Goal: Communication & Community: Answer question/provide support

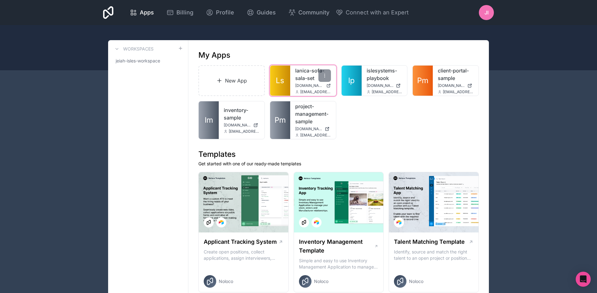
click at [295, 71] on link "lanica-sofa-sala-set" at bounding box center [313, 74] width 36 height 15
click at [165, 10] on link "Billing" at bounding box center [179, 13] width 37 height 14
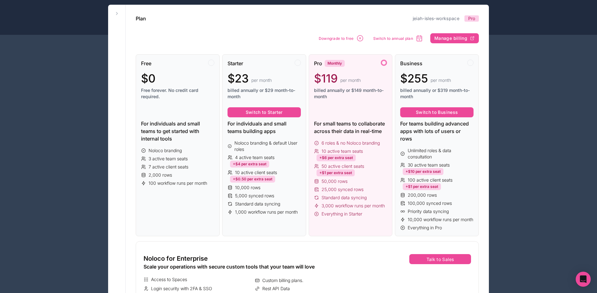
scroll to position [34, 0]
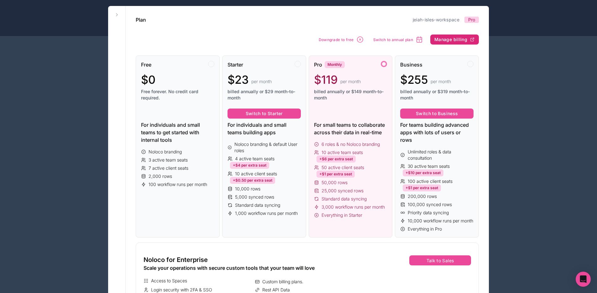
click at [467, 41] on button "Manage billing" at bounding box center [454, 39] width 49 height 10
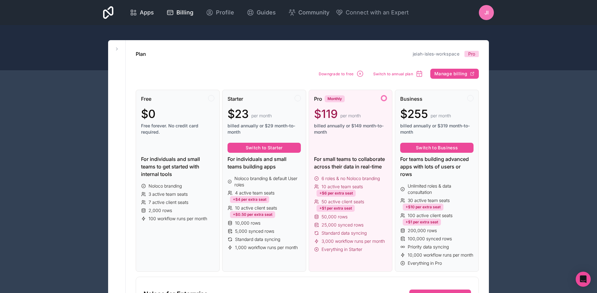
click at [136, 15] on icon at bounding box center [134, 13] width 8 height 8
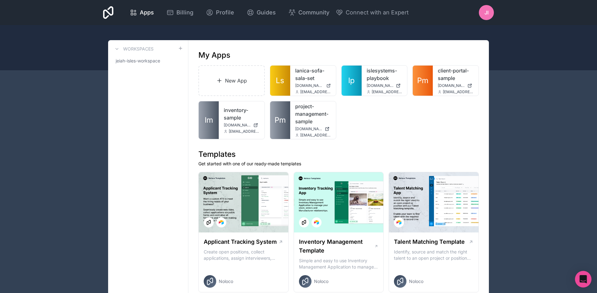
click at [587, 277] on div "Open Intercom Messenger" at bounding box center [583, 279] width 17 height 17
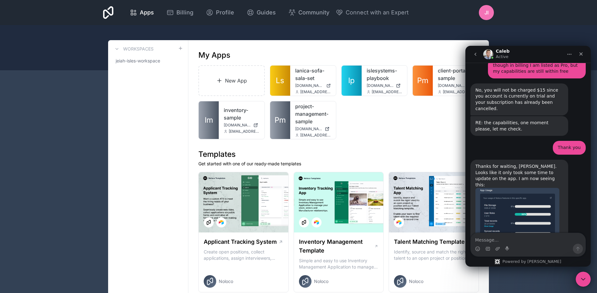
scroll to position [1719, 0]
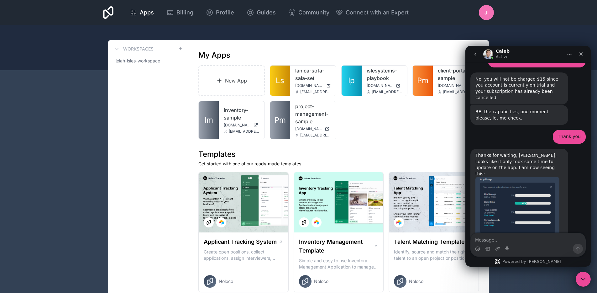
click at [519, 239] on textarea "Message…" at bounding box center [528, 238] width 115 height 11
type textarea "can see it now too, all the options as well"
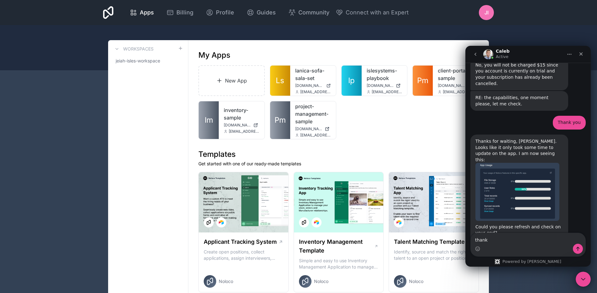
type textarea "thanks"
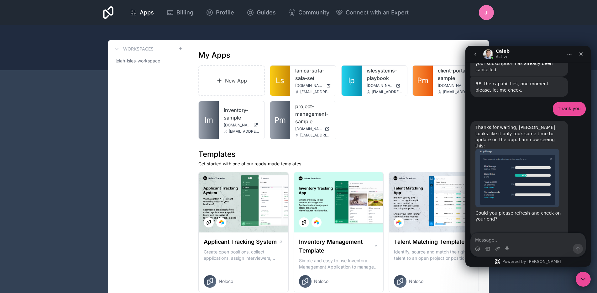
scroll to position [1748, 0]
click at [580, 55] on icon "Close" at bounding box center [581, 53] width 3 height 3
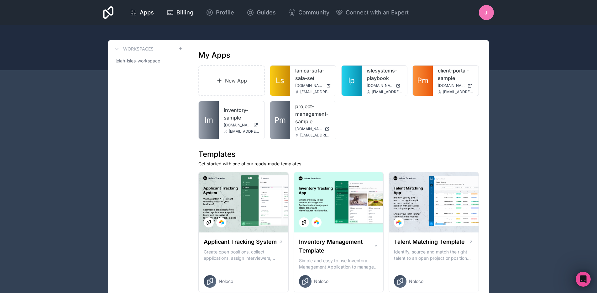
click at [192, 12] on span "Billing" at bounding box center [184, 12] width 17 height 9
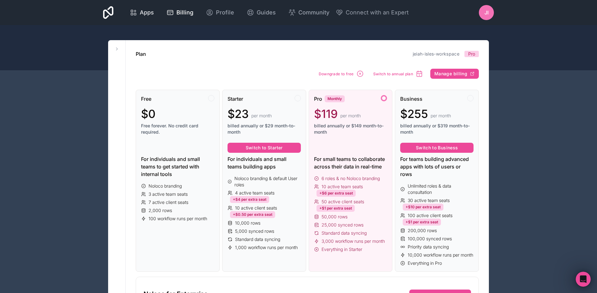
click at [140, 12] on span "Apps" at bounding box center [147, 12] width 14 height 9
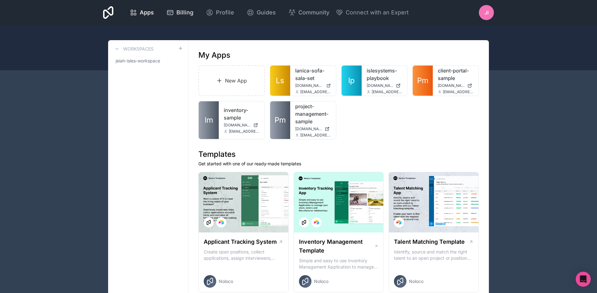
click at [180, 11] on span "Billing" at bounding box center [184, 12] width 17 height 9
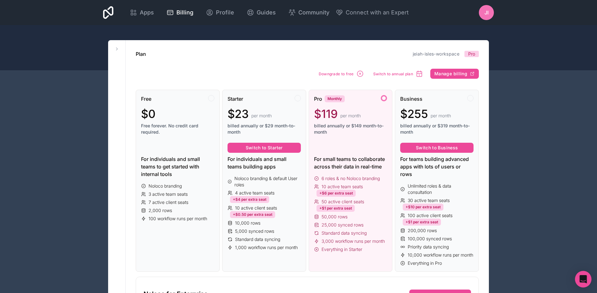
click at [578, 284] on div "Open Intercom Messenger" at bounding box center [583, 279] width 17 height 17
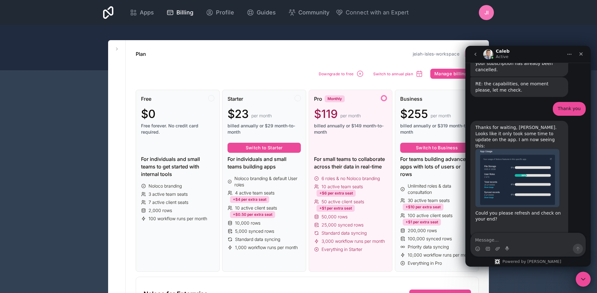
scroll to position [1748, 0]
click at [527, 235] on textarea "Message…" at bounding box center [528, 238] width 115 height 11
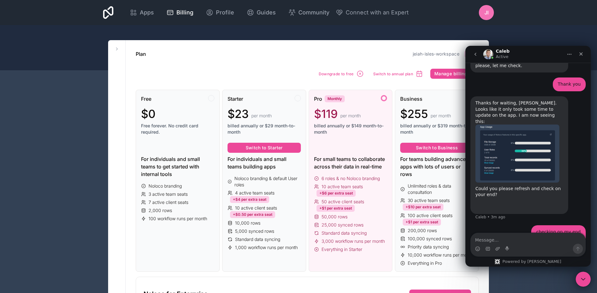
scroll to position [1772, 0]
click at [140, 13] on span "Apps" at bounding box center [147, 12] width 14 height 9
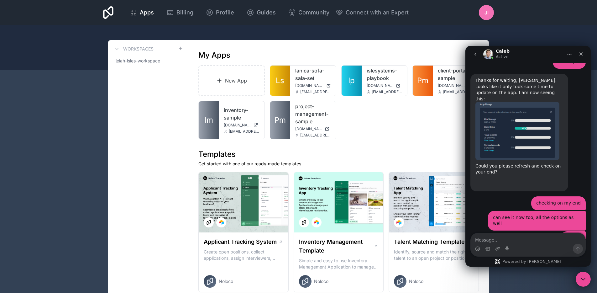
scroll to position [1797, 0]
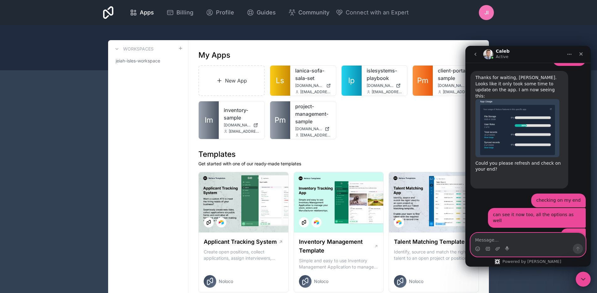
click at [534, 239] on textarea "Message…" at bounding box center [528, 238] width 115 height 11
click at [488, 250] on icon "Gif picker" at bounding box center [488, 248] width 4 height 3
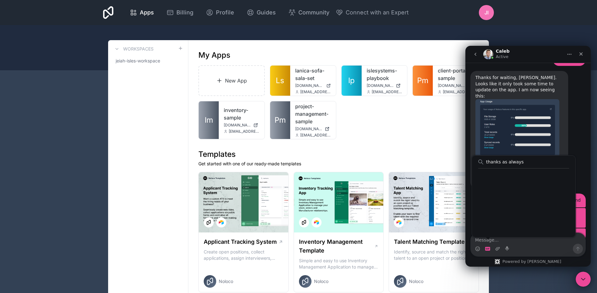
scroll to position [406, 0]
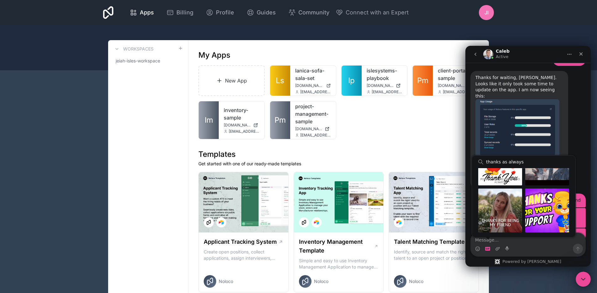
type input "thanks as always"
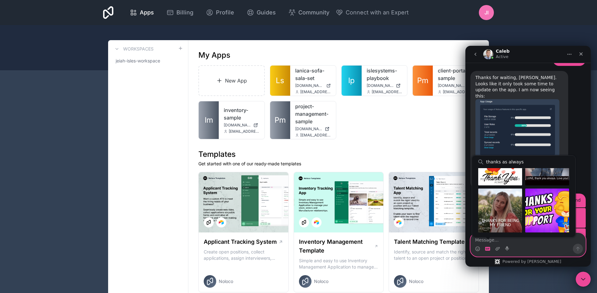
click at [537, 243] on textarea "Message…" at bounding box center [528, 238] width 115 height 11
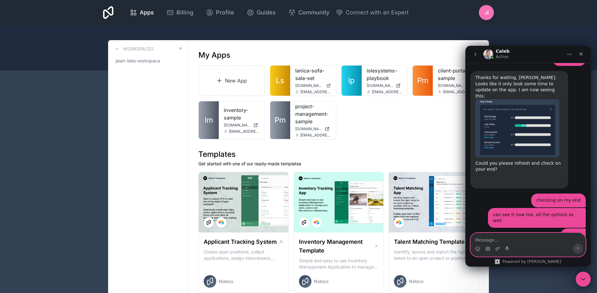
click at [537, 243] on textarea "Message…" at bounding box center [528, 238] width 115 height 11
type textarea "Thanks as always Caleb"
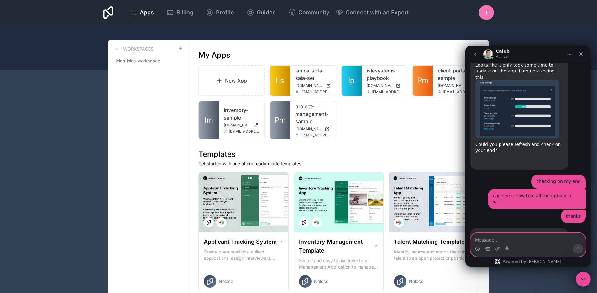
click at [486, 250] on icon "Gif picker" at bounding box center [488, 248] width 4 height 3
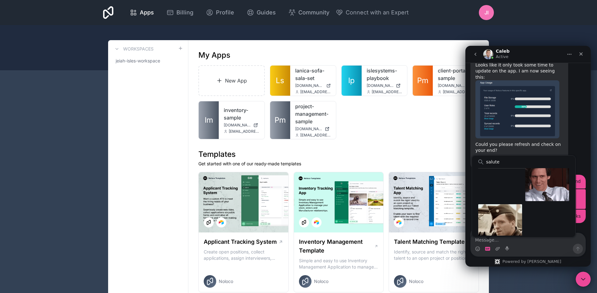
scroll to position [292, 0]
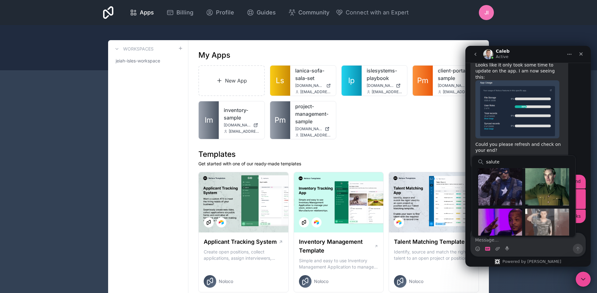
type input "salute"
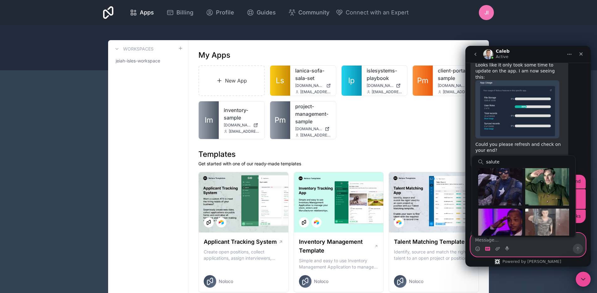
click at [498, 184] on div "Send gif" at bounding box center [500, 183] width 44 height 44
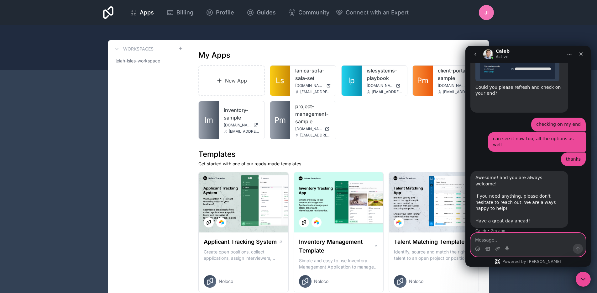
scroll to position [1876, 0]
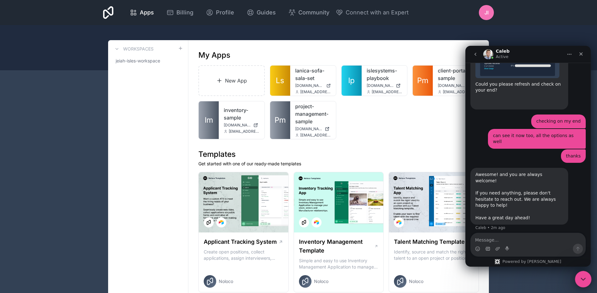
click at [583, 274] on icon "Close Intercom Messenger" at bounding box center [583, 278] width 8 height 8
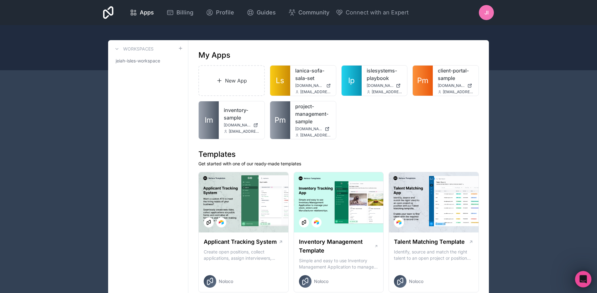
scroll to position [1749, 0]
click at [583, 274] on icon "Open Intercom Messenger" at bounding box center [582, 278] width 10 height 10
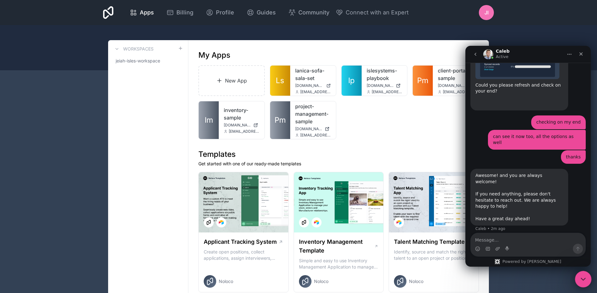
scroll to position [1876, 0]
click at [476, 55] on icon "go back" at bounding box center [475, 54] width 5 height 5
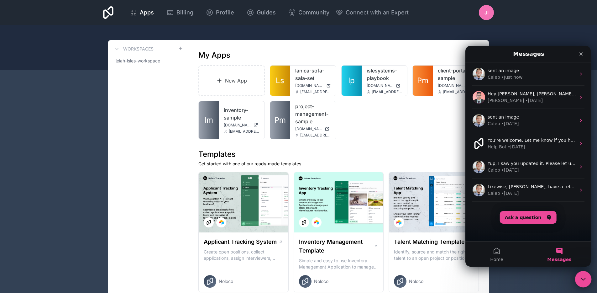
click at [578, 273] on div "Close Intercom Messenger" at bounding box center [582, 277] width 15 height 15
